Goal: Information Seeking & Learning: Find specific fact

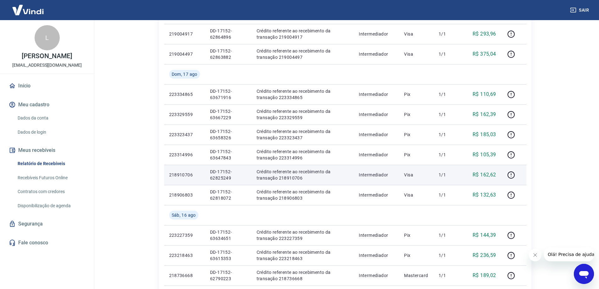
scroll to position [378, 0]
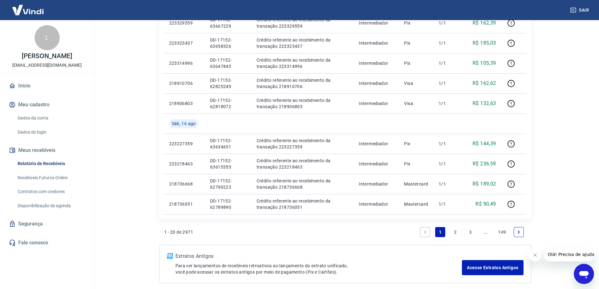
click at [457, 232] on link "2" at bounding box center [456, 232] width 10 height 10
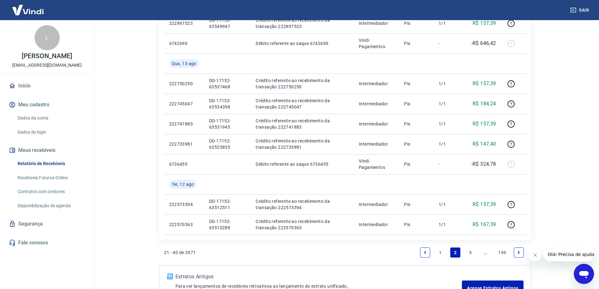
scroll to position [446, 0]
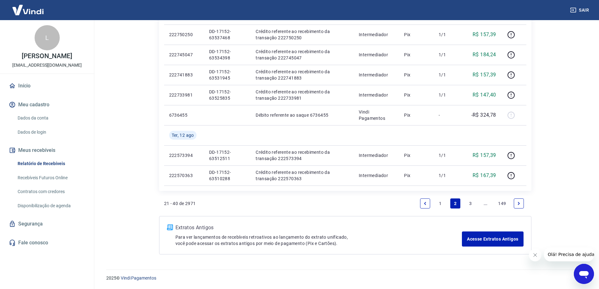
click at [471, 203] on link "3" at bounding box center [471, 204] width 10 height 10
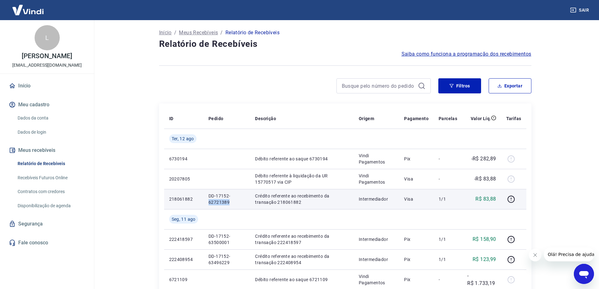
drag, startPoint x: 210, startPoint y: 204, endPoint x: 232, endPoint y: 207, distance: 22.3
click at [232, 207] on td "DD-17152-62721389" at bounding box center [227, 199] width 47 height 20
copy p "62721389"
